Goal: Find specific page/section: Find specific page/section

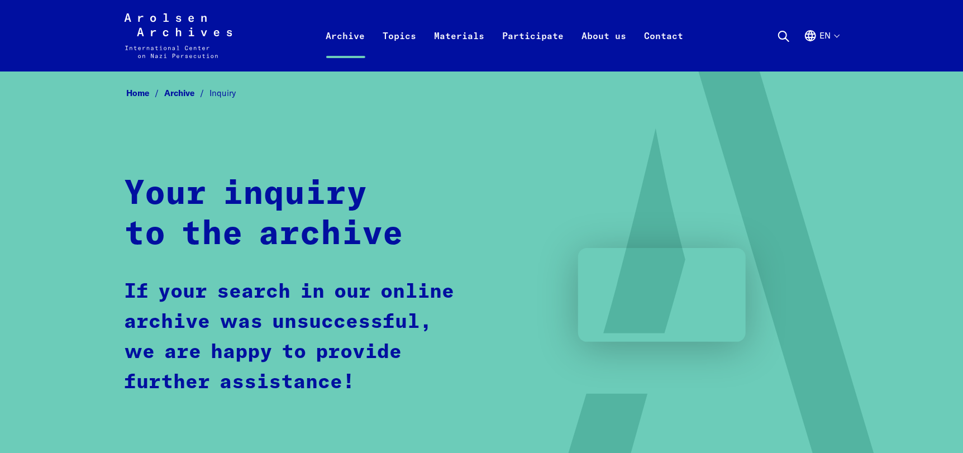
click at [2, 145] on div "Home Archive Inquiry Your inquiry to the archive If your search in our online a…" at bounding box center [481, 282] width 963 height 422
click at [139, 90] on link "Home" at bounding box center [145, 93] width 38 height 11
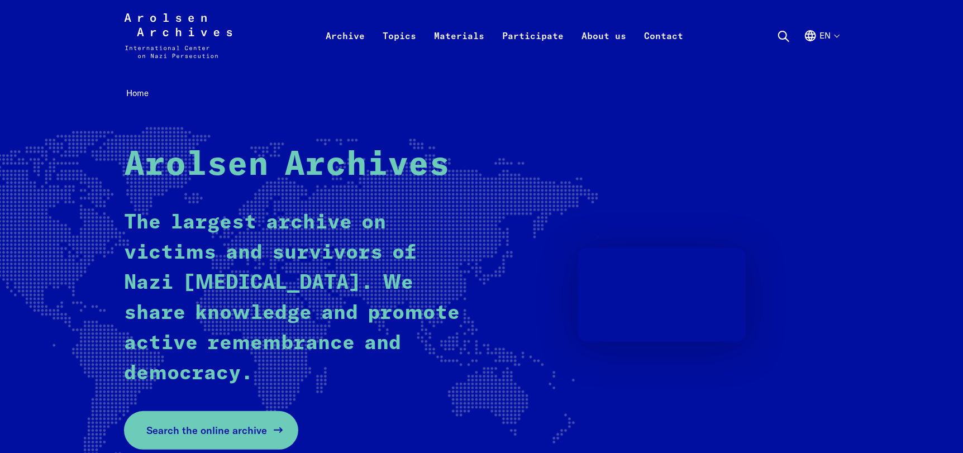
click at [202, 431] on span "Search the online archive" at bounding box center [206, 430] width 121 height 15
